Goal: Navigation & Orientation: Find specific page/section

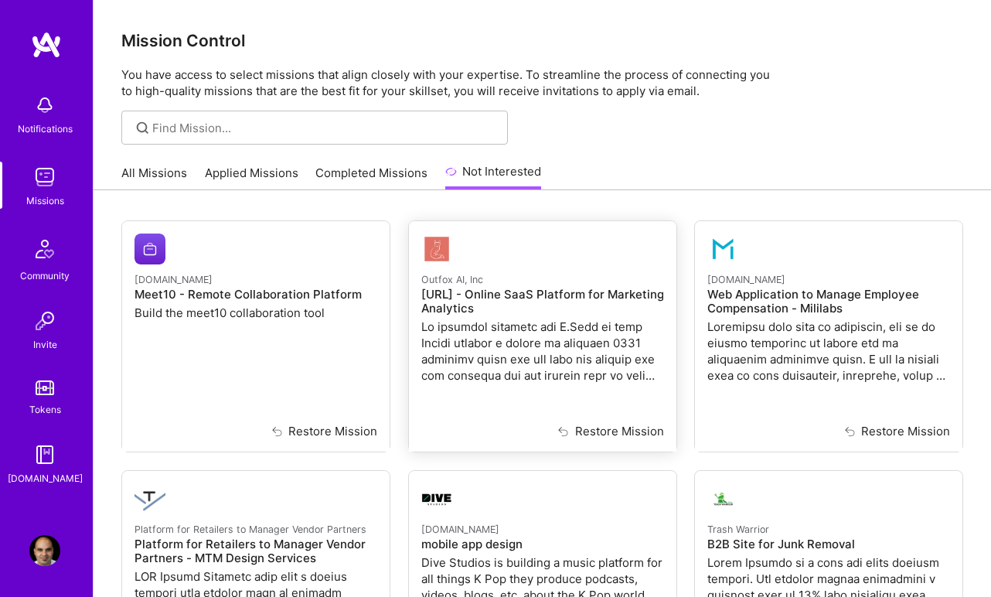
click at [489, 285] on p "Outfox AI, Inc" at bounding box center [542, 279] width 243 height 17
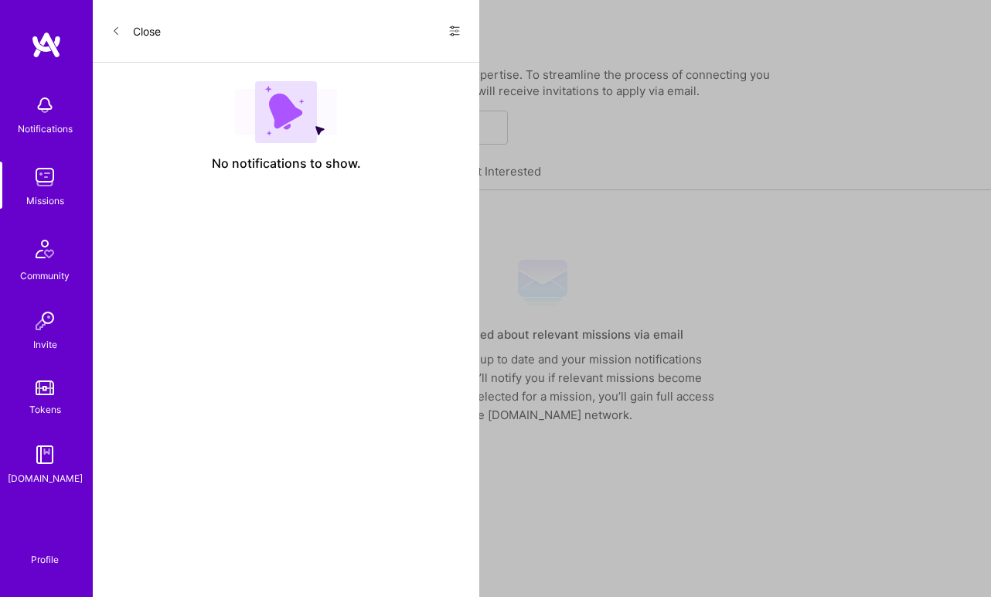
click at [486, 186] on link "Not Interested" at bounding box center [493, 176] width 97 height 28
click at [473, 162] on link "Not Interested" at bounding box center [493, 176] width 97 height 28
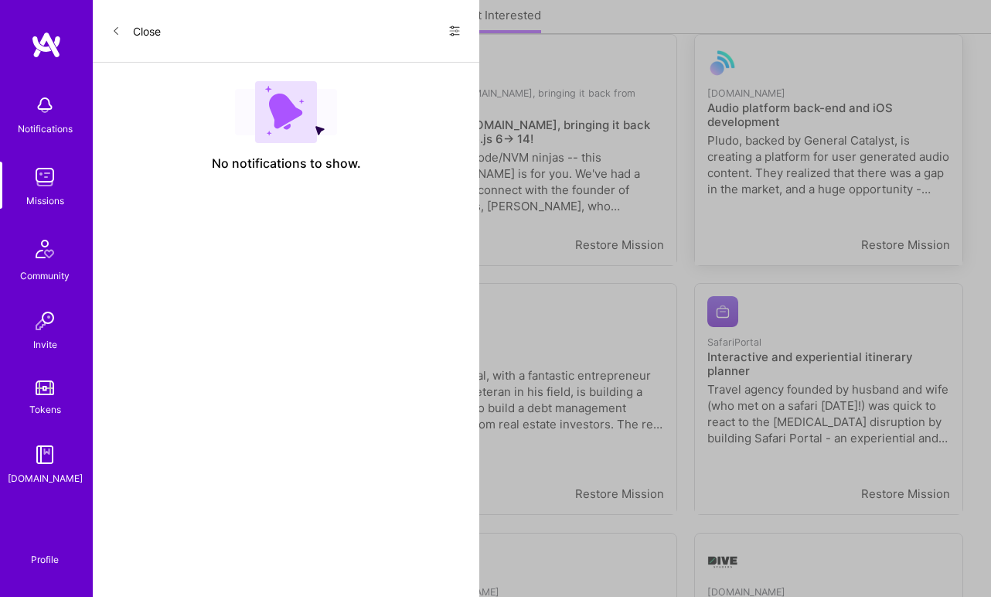
scroll to position [1435, 0]
click at [599, 183] on p "Devops, Node/NVM ninjas -- this [DOMAIN_NAME] is for you. We've had a chance to…" at bounding box center [542, 180] width 243 height 65
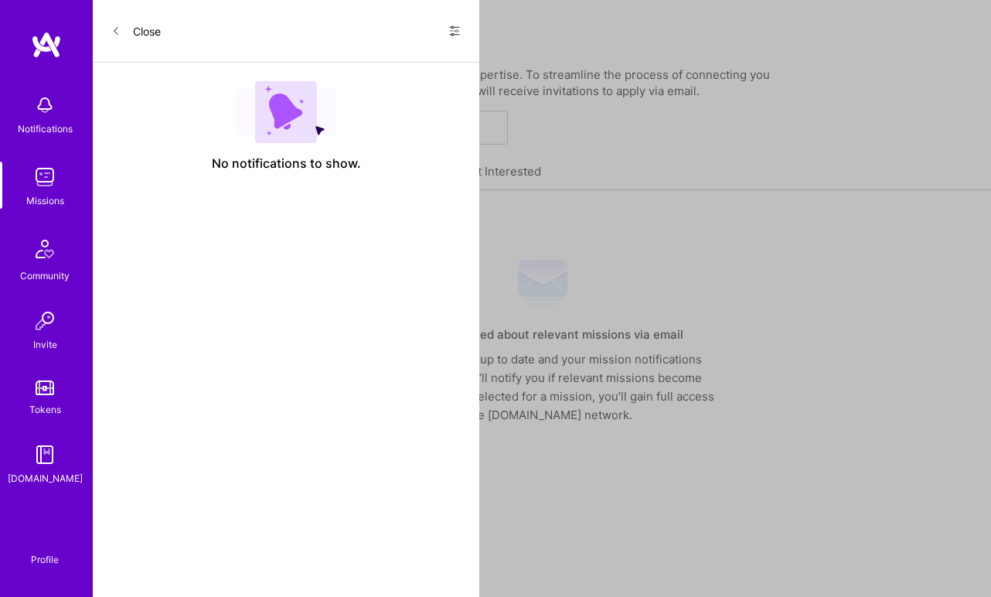
click at [491, 176] on link "Not Interested" at bounding box center [493, 176] width 97 height 28
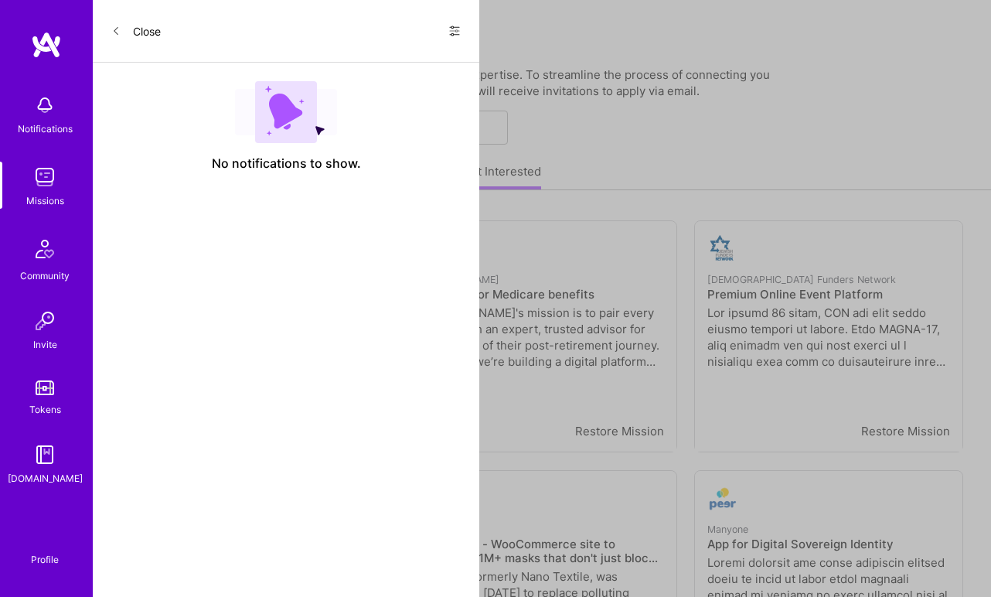
click at [220, 169] on link "Applied Missions" at bounding box center [252, 178] width 94 height 26
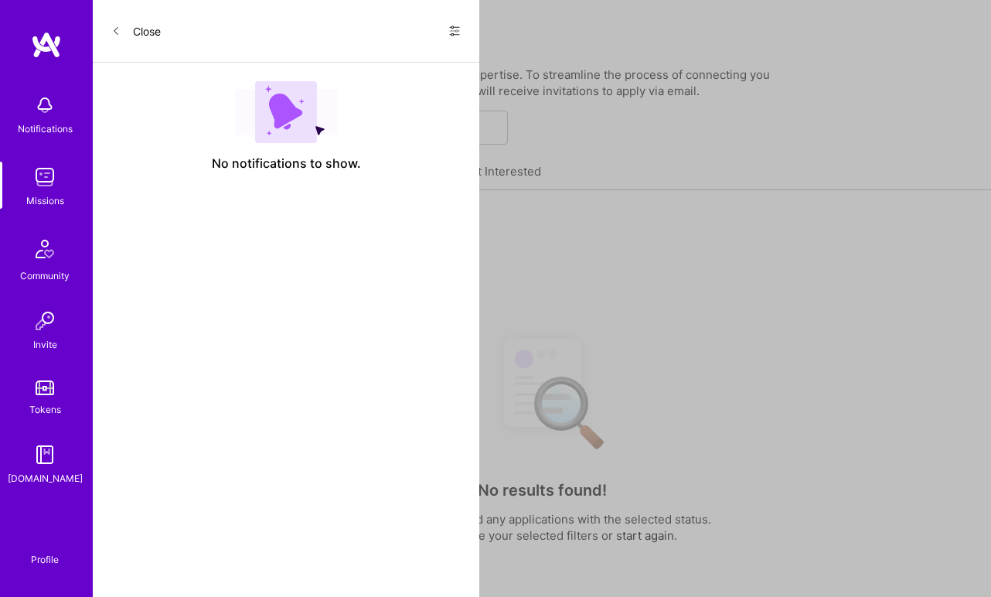
click at [142, 176] on link "All Missions" at bounding box center [154, 178] width 66 height 26
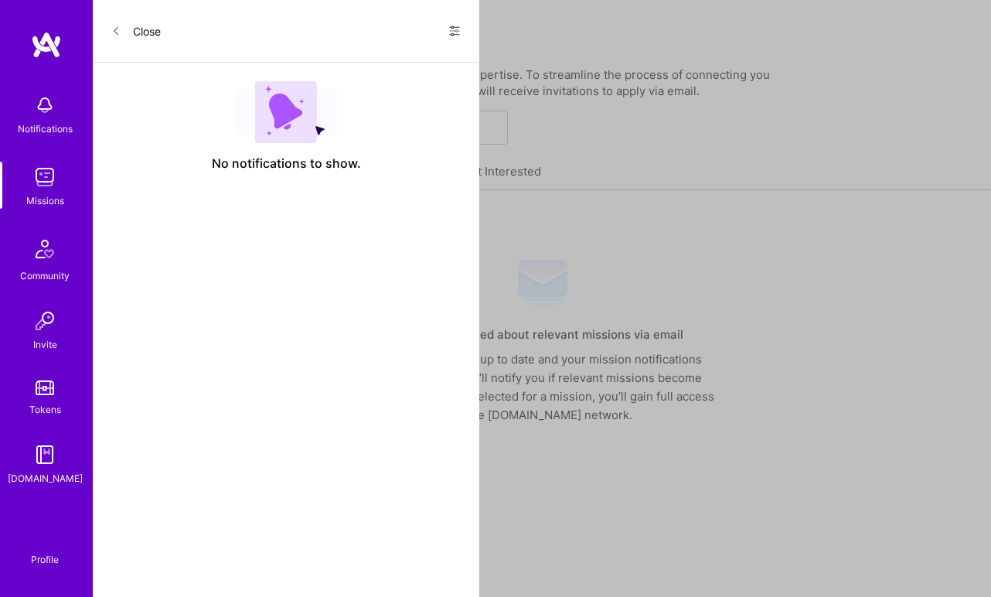
click at [240, 173] on link "Applied Missions" at bounding box center [252, 178] width 94 height 26
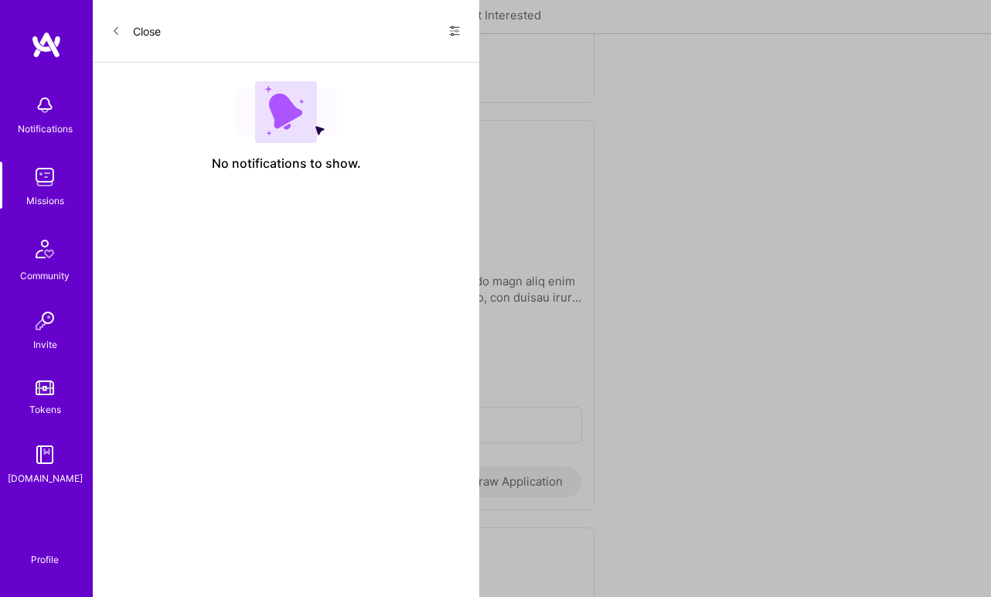
scroll to position [5333, 0]
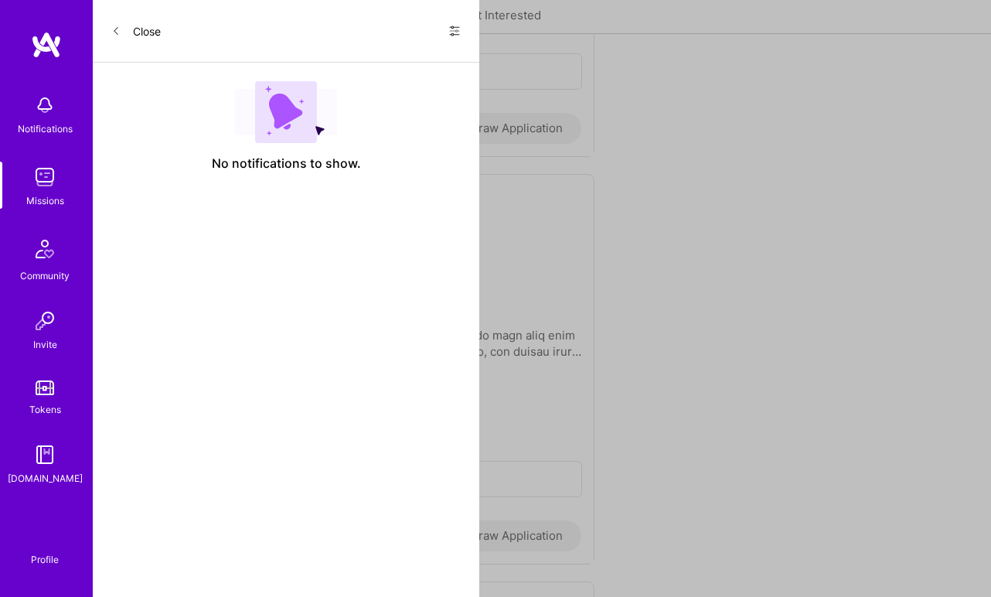
click at [151, 20] on link "All Missions" at bounding box center [154, 22] width 66 height 26
